Goal: Task Accomplishment & Management: Complete application form

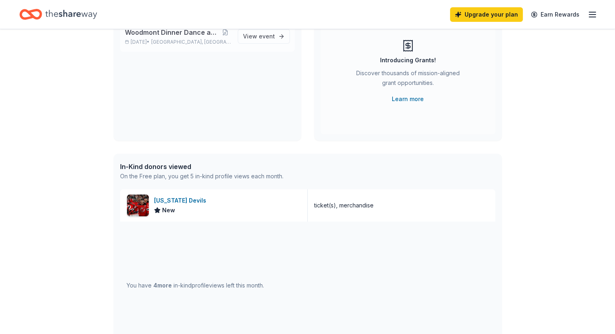
scroll to position [89, 0]
click at [184, 201] on div "[US_STATE] Devils" at bounding box center [181, 201] width 55 height 10
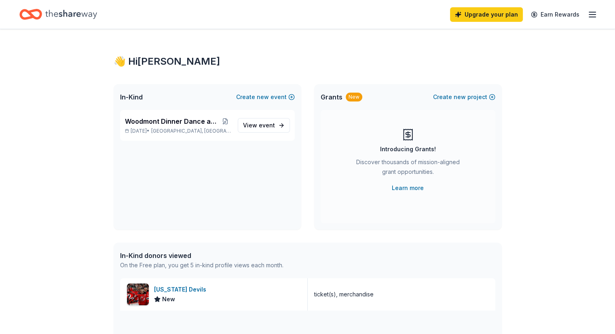
click at [131, 99] on span "In-Kind" at bounding box center [131, 97] width 23 height 10
click at [266, 127] on span "event" at bounding box center [267, 125] width 16 height 7
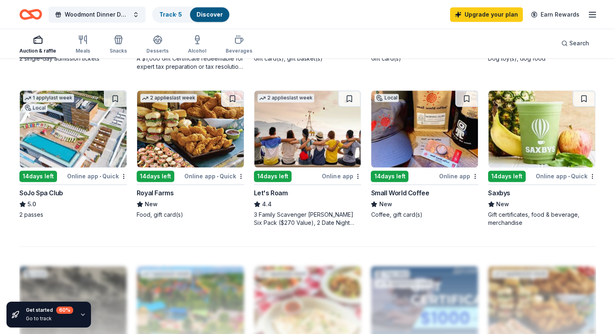
scroll to position [530, 0]
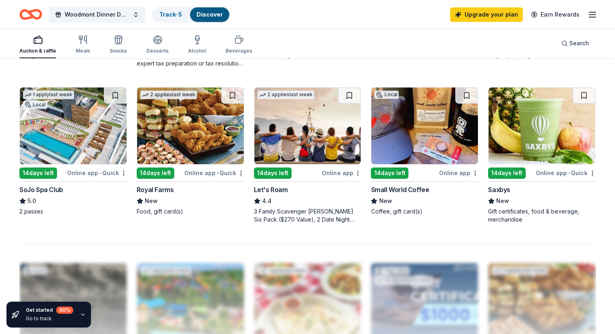
click at [47, 173] on div "14 days left" at bounding box center [38, 173] width 38 height 11
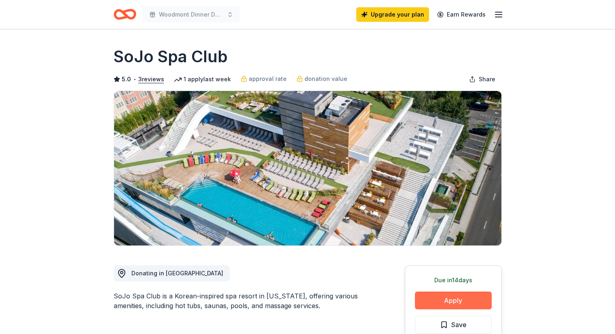
click at [461, 303] on button "Apply" at bounding box center [453, 301] width 77 height 18
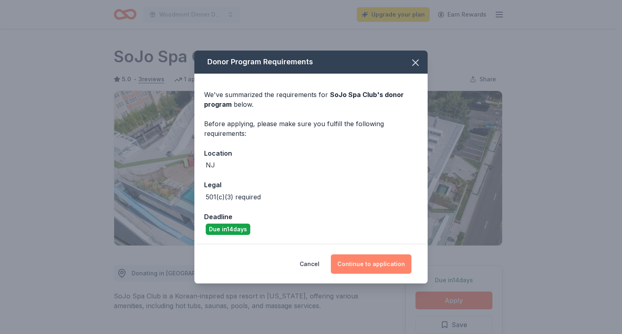
click at [377, 261] on button "Continue to application" at bounding box center [371, 264] width 81 height 19
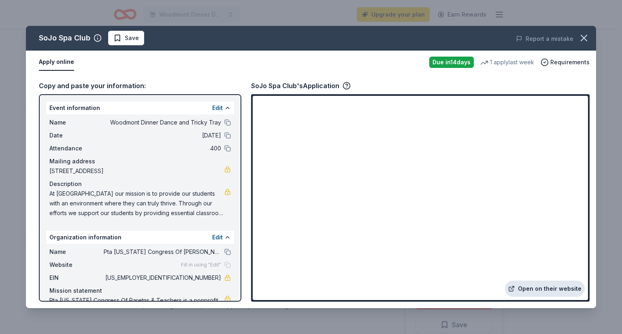
click at [530, 286] on link "Open on their website" at bounding box center [545, 289] width 80 height 16
